Goal: Navigation & Orientation: Find specific page/section

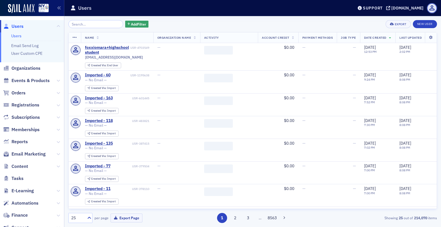
click at [35, 170] on span "Content" at bounding box center [32, 166] width 64 height 12
click at [48, 168] on span "Content" at bounding box center [32, 166] width 64 height 12
click at [57, 167] on icon at bounding box center [58, 166] width 3 height 3
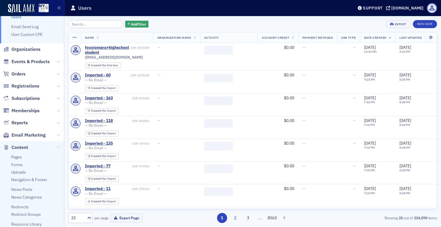
scroll to position [29, 0]
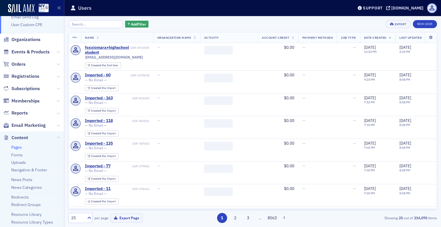
click at [19, 149] on link "Pages" at bounding box center [16, 147] width 11 height 5
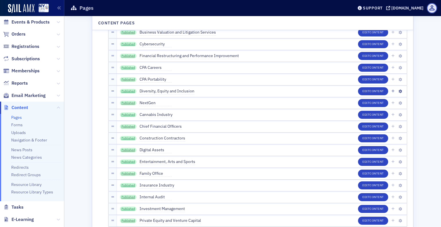
scroll to position [1121, 0]
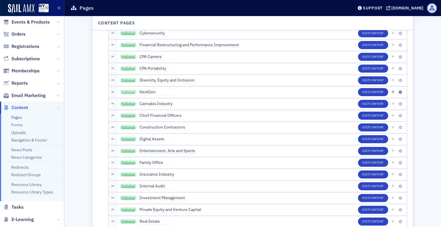
click at [129, 91] on link "Published" at bounding box center [128, 92] width 17 height 5
click at [120, 105] on link "Published" at bounding box center [128, 104] width 17 height 5
click at [129, 116] on link "Published" at bounding box center [128, 115] width 17 height 5
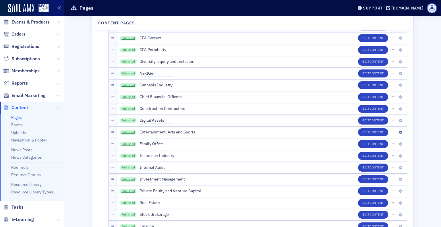
scroll to position [1149, 0]
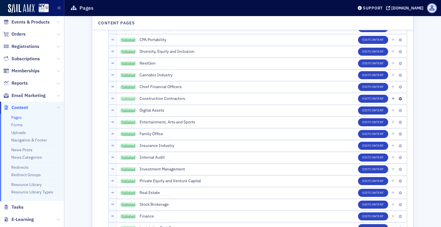
click at [131, 99] on link "Published" at bounding box center [128, 99] width 17 height 5
click at [130, 109] on link "Published" at bounding box center [128, 110] width 17 height 5
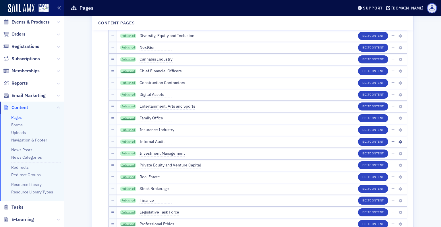
scroll to position [1178, 0]
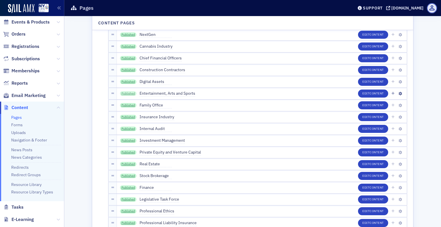
click at [126, 92] on link "Published" at bounding box center [128, 93] width 17 height 5
click at [130, 105] on link "Published" at bounding box center [128, 105] width 17 height 5
click at [126, 117] on link "Published" at bounding box center [128, 117] width 17 height 5
click at [124, 127] on link "Published" at bounding box center [128, 129] width 17 height 5
click at [124, 141] on link "Published" at bounding box center [128, 140] width 17 height 5
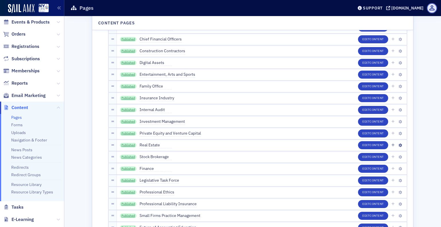
scroll to position [1207, 0]
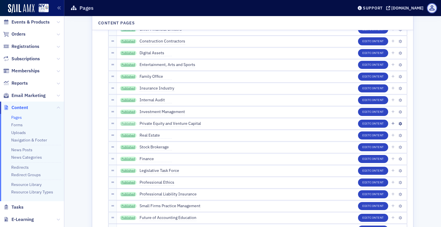
click at [130, 122] on link "Published" at bounding box center [128, 124] width 17 height 5
click at [128, 133] on link "Published" at bounding box center [128, 135] width 17 height 5
click at [125, 147] on link "Published" at bounding box center [128, 147] width 17 height 5
click at [122, 160] on link "Published" at bounding box center [128, 159] width 17 height 5
click at [130, 171] on link "Published" at bounding box center [128, 171] width 17 height 5
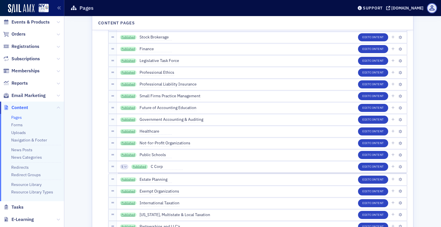
scroll to position [1322, 0]
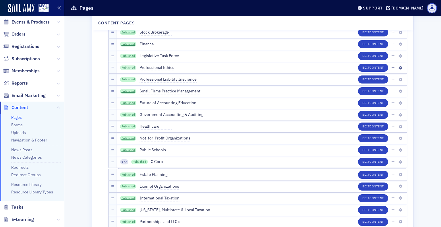
click at [129, 66] on link "Published" at bounding box center [128, 68] width 17 height 5
click at [126, 78] on link "Published" at bounding box center [128, 79] width 17 height 5
click at [130, 89] on link "Published" at bounding box center [128, 91] width 17 height 5
click at [129, 103] on link "Published" at bounding box center [128, 103] width 17 height 5
click at [126, 116] on link "Published" at bounding box center [128, 115] width 17 height 5
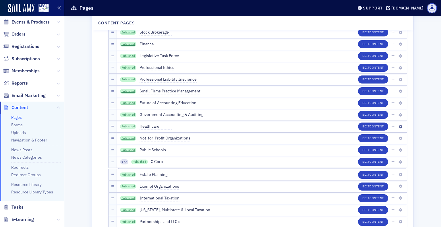
click at [124, 128] on link "Published" at bounding box center [128, 126] width 17 height 5
click at [127, 137] on link "Published" at bounding box center [128, 138] width 17 height 5
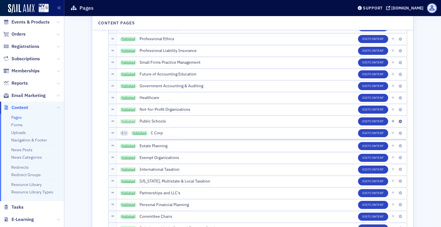
click at [127, 122] on link "Published" at bounding box center [128, 121] width 17 height 5
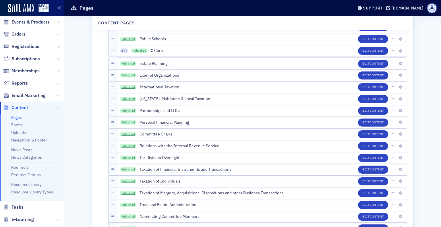
scroll to position [1437, 0]
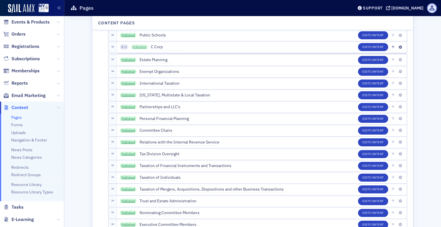
click at [134, 47] on link "Published" at bounding box center [139, 47] width 17 height 5
click at [125, 61] on link "Published" at bounding box center [128, 60] width 17 height 5
click at [129, 70] on link "Published" at bounding box center [128, 72] width 17 height 5
click at [131, 84] on link "Published" at bounding box center [128, 83] width 17 height 5
click at [126, 93] on link "Published" at bounding box center [128, 95] width 17 height 5
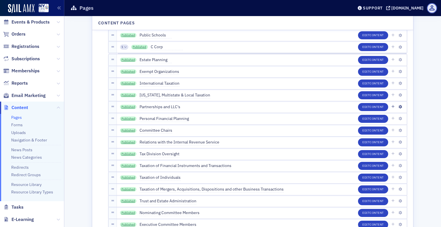
click at [126, 105] on span "Published" at bounding box center [128, 107] width 17 height 5
click at [126, 107] on link "Published" at bounding box center [128, 107] width 17 height 5
click at [133, 120] on link "Published" at bounding box center [128, 119] width 17 height 5
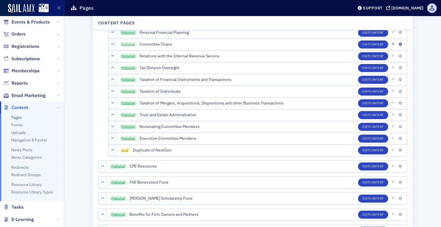
click at [127, 44] on link "Published" at bounding box center [128, 44] width 17 height 5
click at [128, 54] on link "Published" at bounding box center [128, 56] width 17 height 5
click at [129, 68] on link "Published" at bounding box center [128, 68] width 17 height 5
click at [122, 78] on link "Published" at bounding box center [128, 80] width 17 height 5
click at [126, 90] on link "Published" at bounding box center [128, 91] width 17 height 5
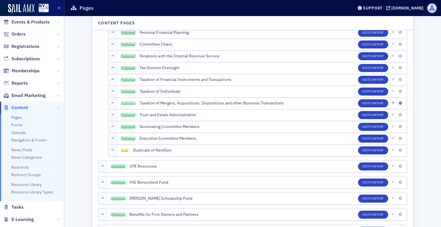
click at [129, 101] on link "Published" at bounding box center [128, 103] width 17 height 5
click at [126, 114] on link "Published" at bounding box center [128, 115] width 17 height 5
click at [123, 127] on link "Published" at bounding box center [128, 127] width 17 height 5
click at [124, 139] on link "Published" at bounding box center [128, 138] width 17 height 5
